Goal: Share content

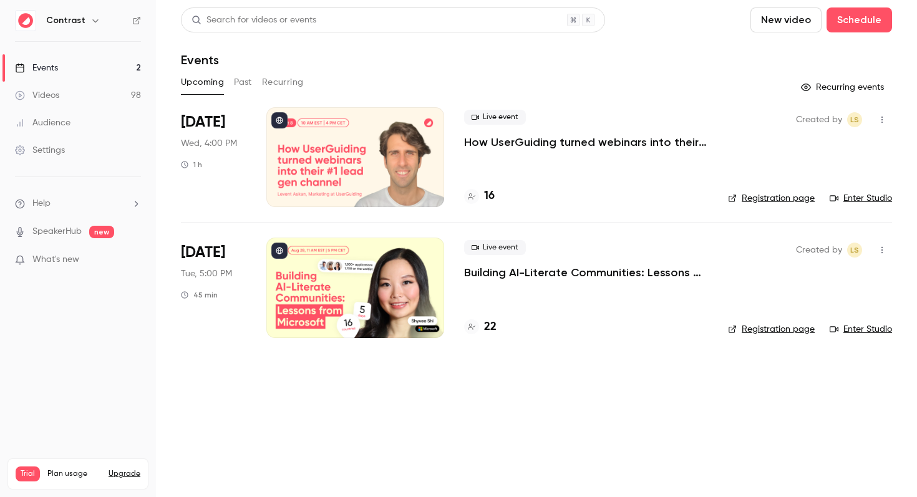
click at [510, 143] on p "How UserGuiding turned webinars into their #1 lead gen channel" at bounding box center [586, 142] width 244 height 15
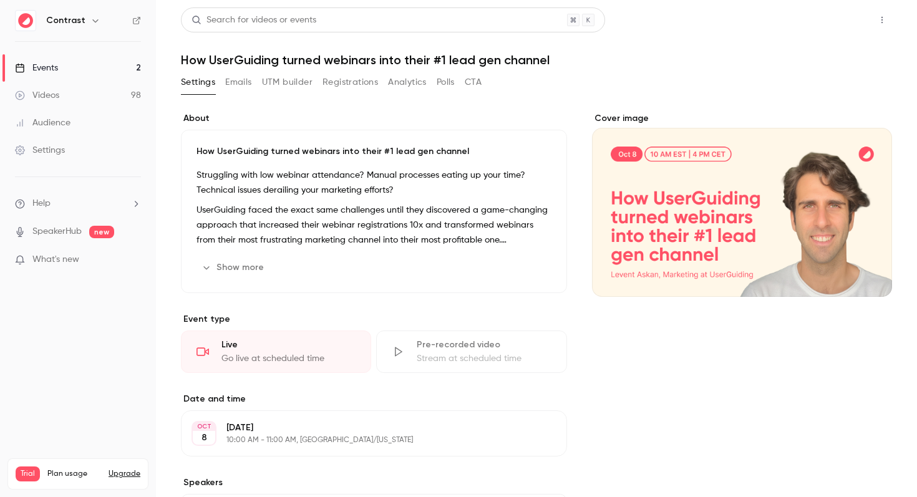
click at [838, 26] on button "Share" at bounding box center [837, 19] width 49 height 25
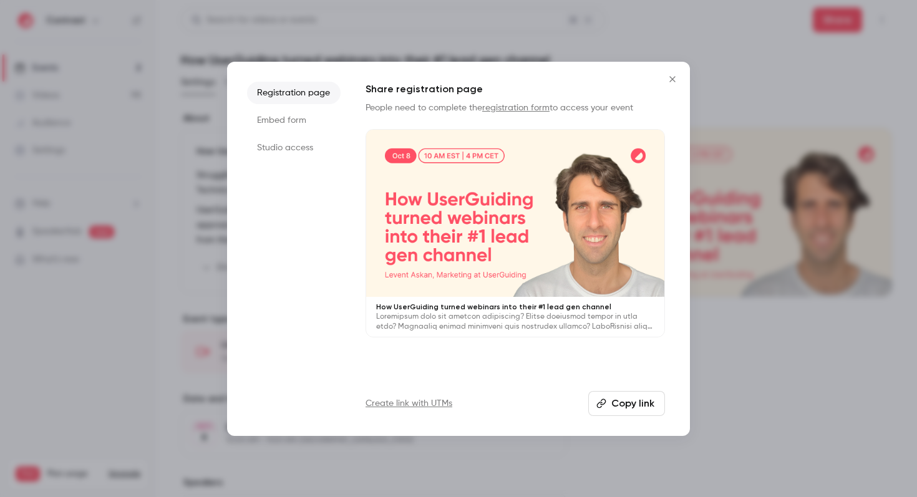
click at [622, 403] on button "Copy link" at bounding box center [626, 403] width 77 height 25
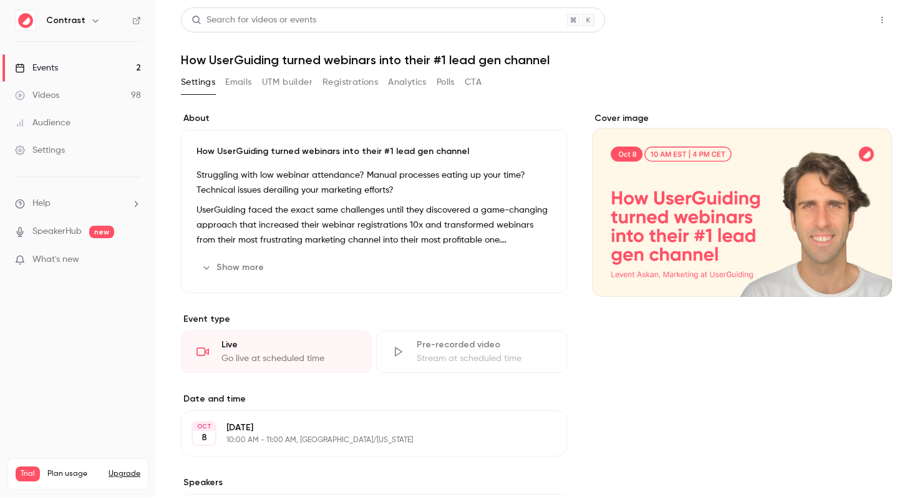
click at [836, 23] on button "Share" at bounding box center [837, 19] width 49 height 25
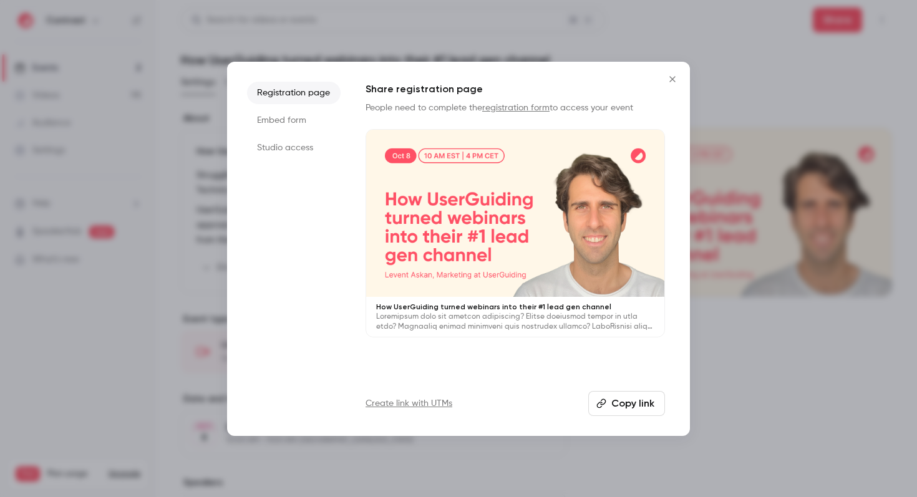
click at [676, 84] on button "Close" at bounding box center [672, 79] width 25 height 25
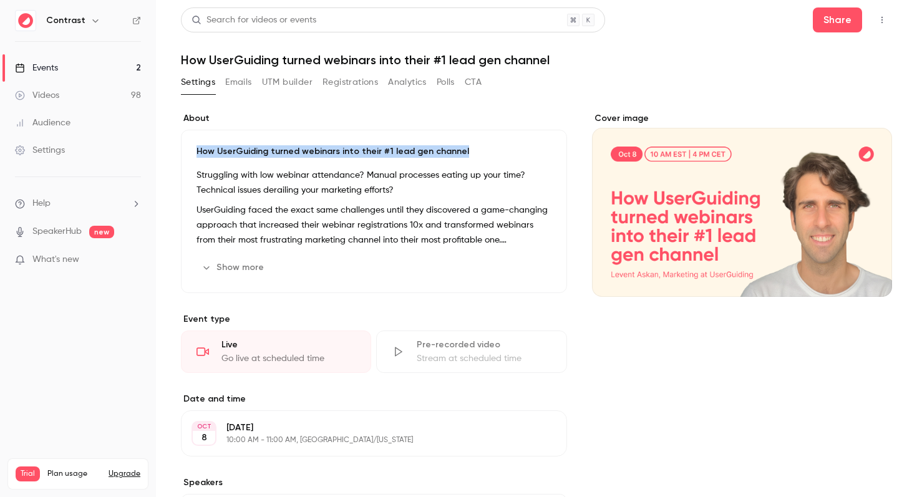
drag, startPoint x: 457, startPoint y: 154, endPoint x: 194, endPoint y: 154, distance: 262.6
click at [194, 154] on div "How UserGuiding turned webinars into their #1 lead gen channel Struggling with …" at bounding box center [374, 211] width 386 height 163
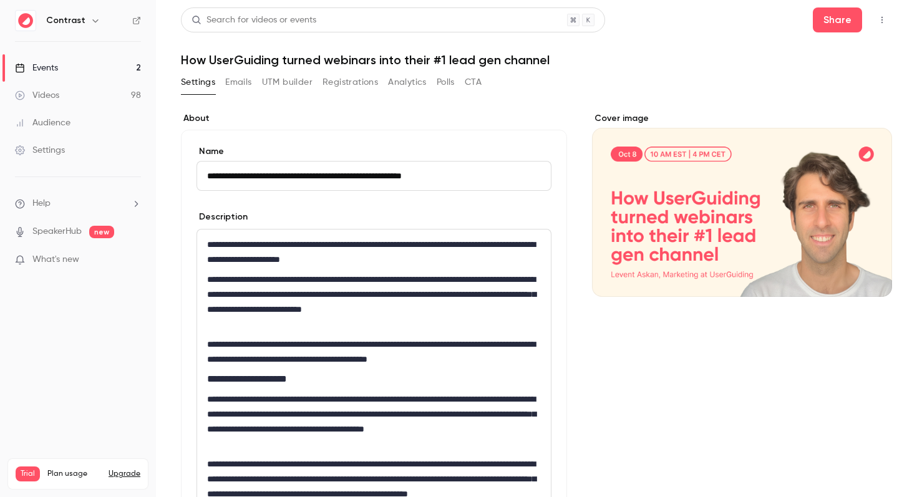
click at [215, 178] on input "**********" at bounding box center [373, 176] width 355 height 30
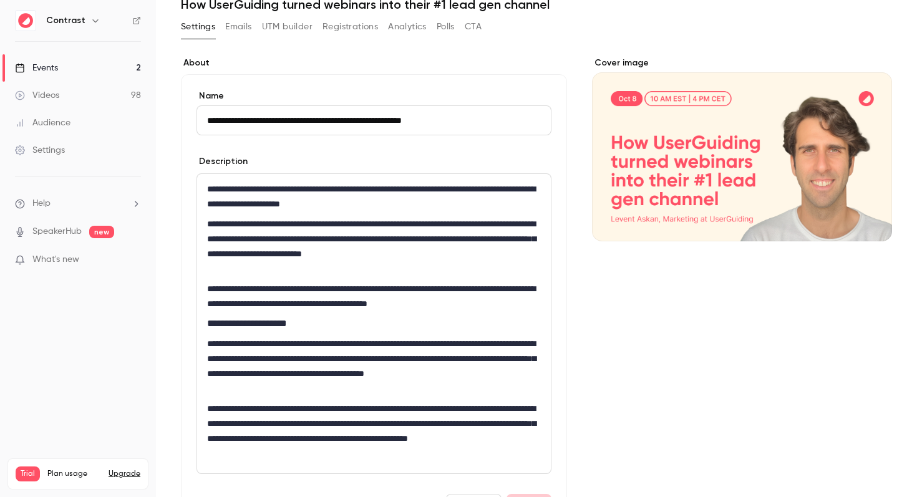
scroll to position [41, 0]
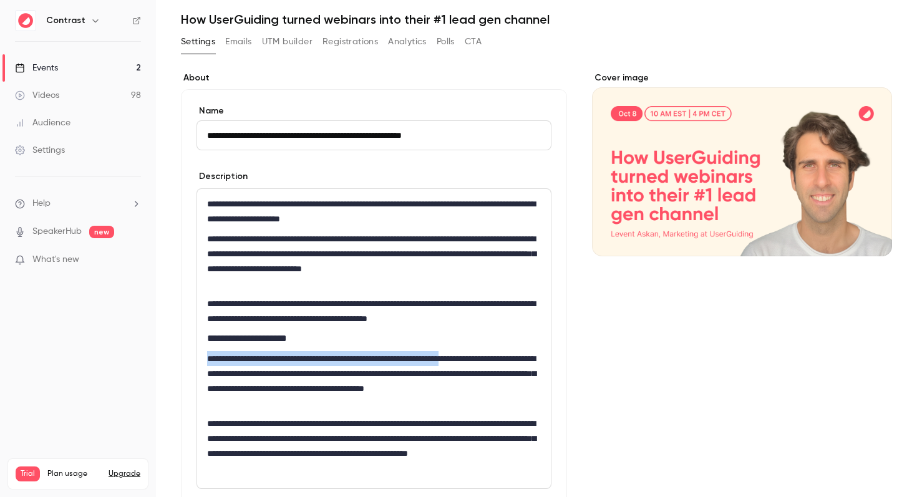
drag, startPoint x: 207, startPoint y: 359, endPoint x: 505, endPoint y: 366, distance: 298.2
click at [505, 366] on p "**********" at bounding box center [374, 381] width 334 height 60
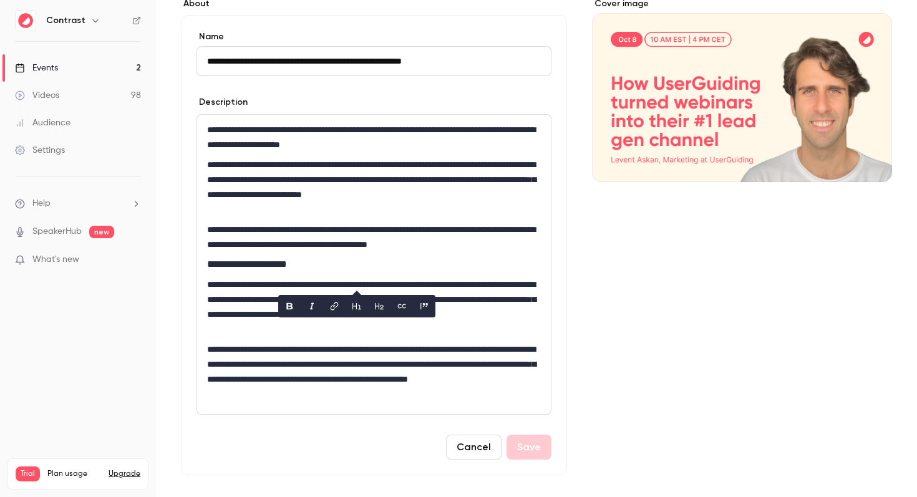
click at [626, 324] on div "Cover image" at bounding box center [742, 440] width 300 height 884
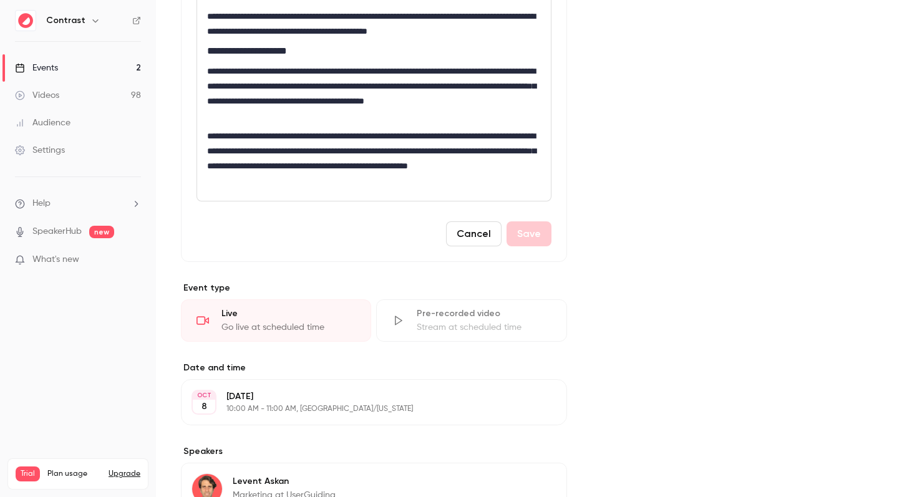
scroll to position [445, 0]
